Goal: Find specific fact: Find specific page/section

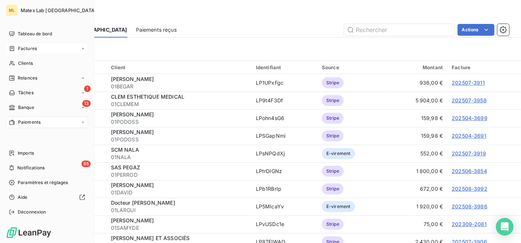
click at [25, 48] on span "Factures" at bounding box center [27, 48] width 19 height 7
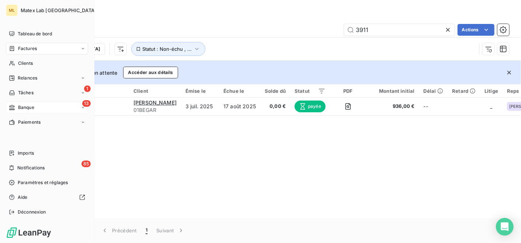
click at [34, 109] on div "13 Banque" at bounding box center [47, 108] width 82 height 12
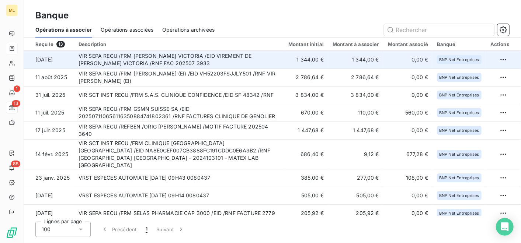
click at [200, 58] on td "VIR SEPA RECU /FRM MME TOLEDANO VICTORIA /EID VIREMENT DE MME TOLEDANO VICTORIA…" at bounding box center [179, 60] width 210 height 18
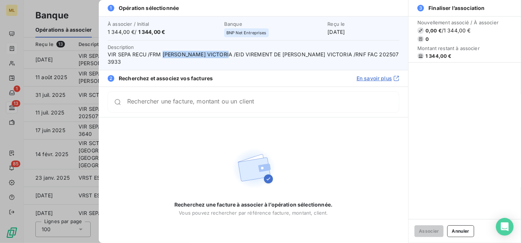
drag, startPoint x: 162, startPoint y: 54, endPoint x: 231, endPoint y: 54, distance: 68.9
click at [231, 54] on span "VIR SEPA RECU /FRM MME TOLEDANO VICTORIA /EID VIREMENT DE MME TOLEDANO VICTORIA…" at bounding box center [254, 58] width 292 height 15
copy span "MME TOLEDANO VICTORIA"
